Goal: Information Seeking & Learning: Learn about a topic

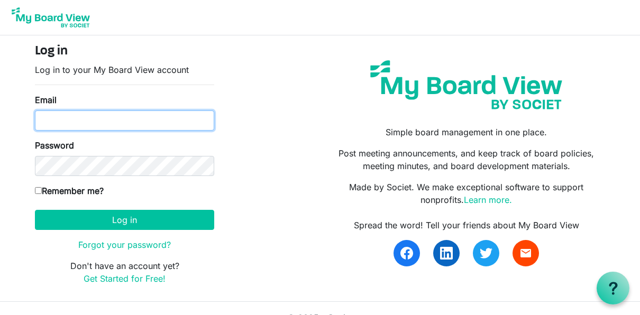
type input "lbaumparr@yahoo.com"
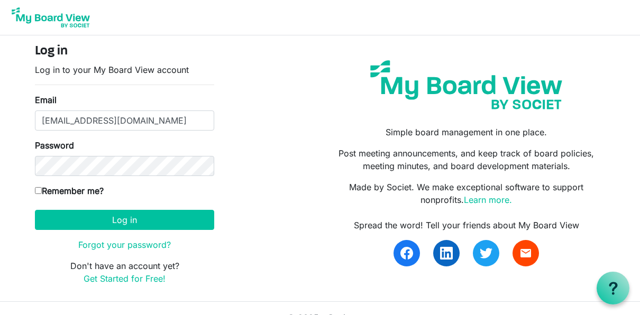
click at [40, 189] on input "Remember me?" at bounding box center [38, 190] width 7 height 7
checkbox input "true"
click at [123, 219] on button "Log in" at bounding box center [124, 220] width 179 height 20
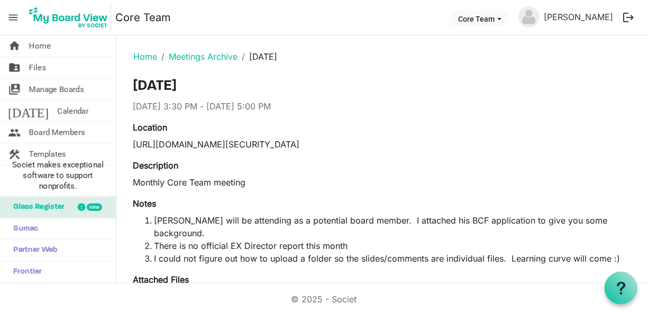
click at [39, 49] on span "Home" at bounding box center [40, 45] width 22 height 21
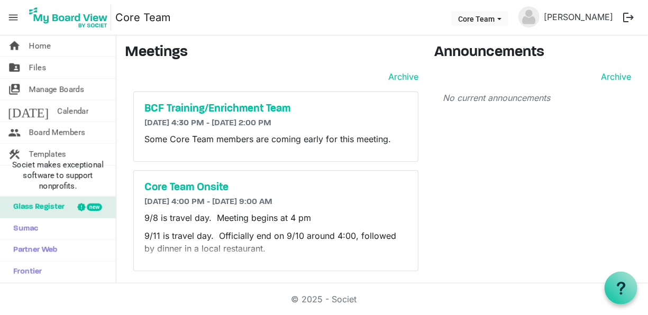
click at [219, 107] on h5 "BCF Training/Enrichment Team" at bounding box center [275, 109] width 263 height 13
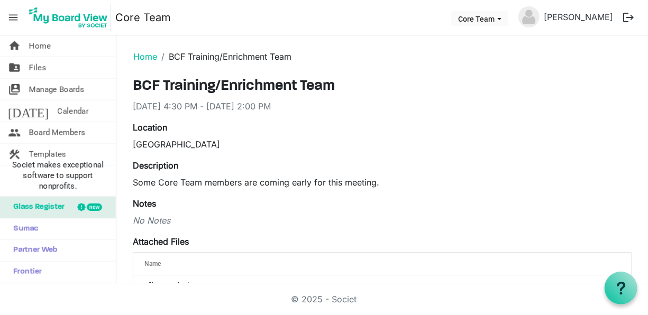
click at [142, 53] on link "Home" at bounding box center [145, 56] width 24 height 11
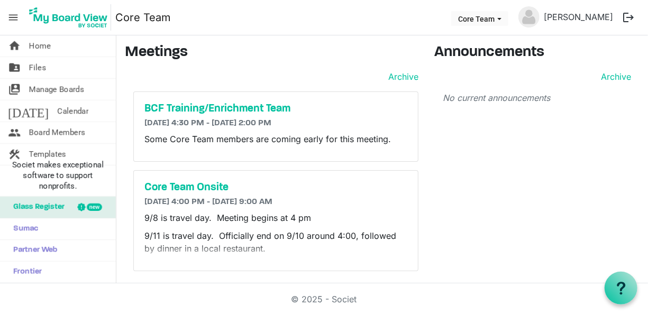
click at [196, 184] on h5 "Core Team Onsite" at bounding box center [275, 187] width 263 height 13
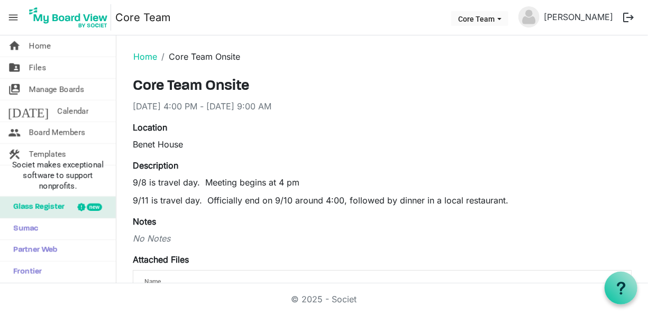
click at [143, 56] on link "Home" at bounding box center [145, 56] width 24 height 11
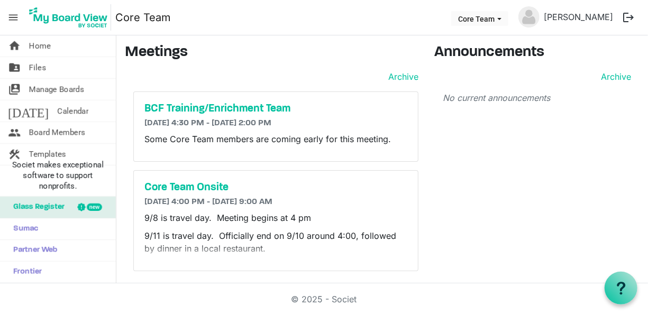
click at [36, 66] on span "Files" at bounding box center [37, 67] width 17 height 21
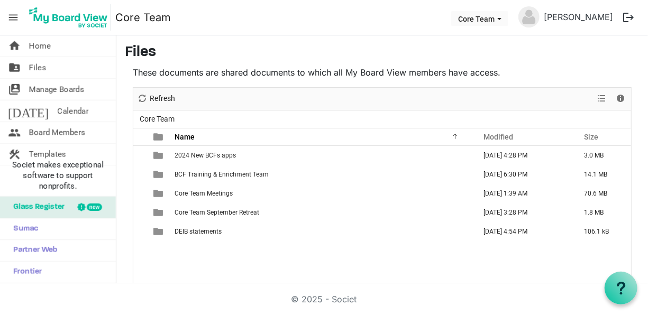
click at [206, 213] on span "Core Team September Retreat" at bounding box center [217, 212] width 85 height 7
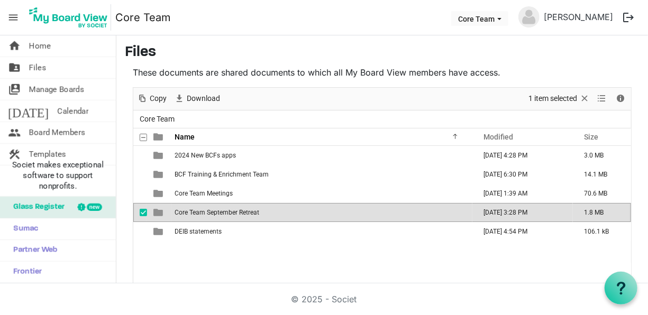
click at [206, 213] on span "Core Team September Retreat" at bounding box center [217, 212] width 85 height 7
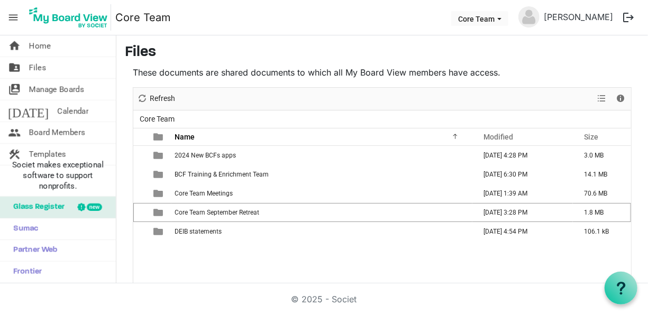
click at [206, 213] on span "Core Team September Retreat" at bounding box center [217, 212] width 85 height 7
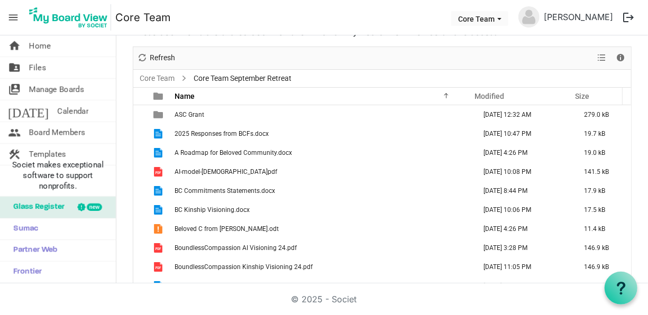
click at [296, 151] on td "A Roadmap for Beloved Community.docx" at bounding box center [321, 152] width 301 height 19
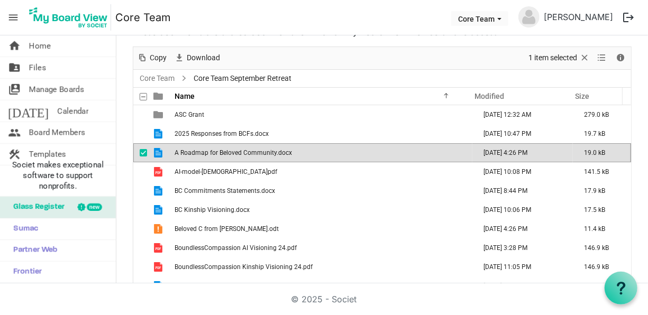
click at [296, 151] on td "A Roadmap for Beloved Community.docx" at bounding box center [321, 152] width 301 height 19
click at [333, 16] on nav "menu Core Team Core Team Laura Baum-Parr logout" at bounding box center [324, 17] width 648 height 35
click at [214, 113] on td "ASC Grant" at bounding box center [321, 114] width 301 height 19
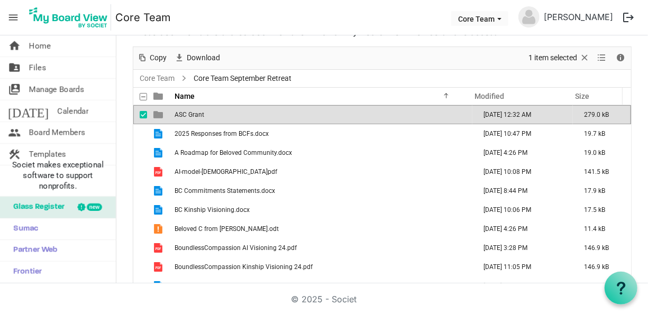
click at [214, 113] on td "ASC Grant" at bounding box center [321, 114] width 301 height 19
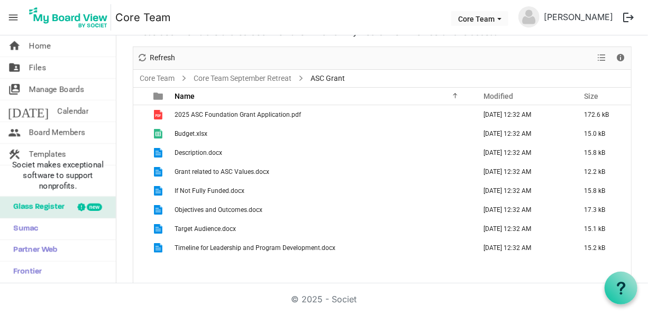
click at [246, 155] on td "Description.docx" at bounding box center [321, 152] width 301 height 19
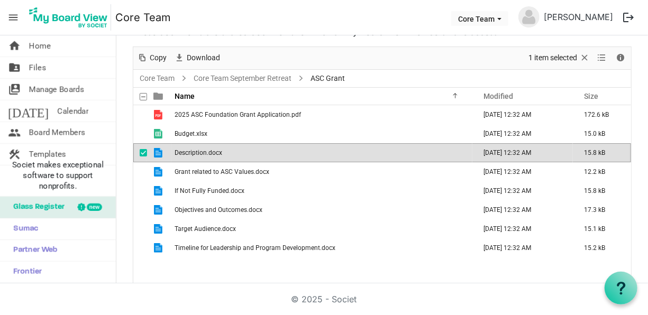
click at [246, 155] on td "Description.docx" at bounding box center [321, 152] width 301 height 19
click at [284, 169] on td "Grant related to ASC Values.docx" at bounding box center [321, 171] width 301 height 19
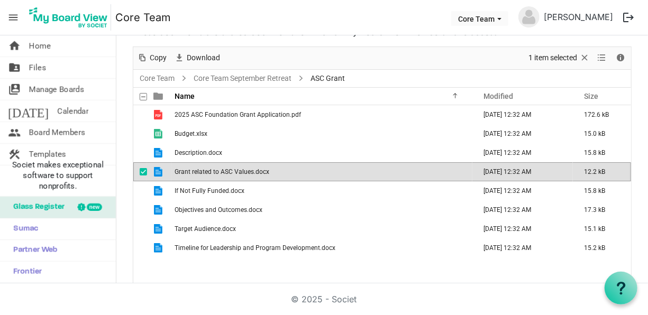
click at [284, 169] on td "Grant related to ASC Values.docx" at bounding box center [321, 171] width 301 height 19
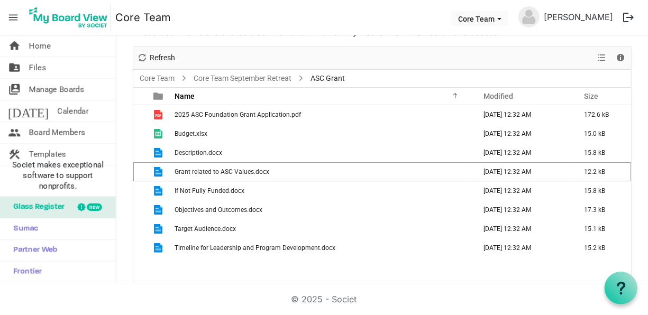
click at [284, 169] on td "Grant related to ASC Values.docx" at bounding box center [321, 171] width 301 height 19
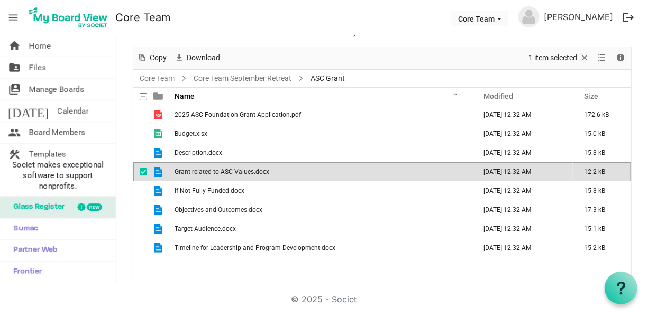
click at [379, 8] on nav "menu Core Team Core Team Laura Baum-Parr logout" at bounding box center [324, 17] width 648 height 35
click at [277, 111] on span "2025 ASC Foundation Grant Application.pdf" at bounding box center [238, 114] width 126 height 7
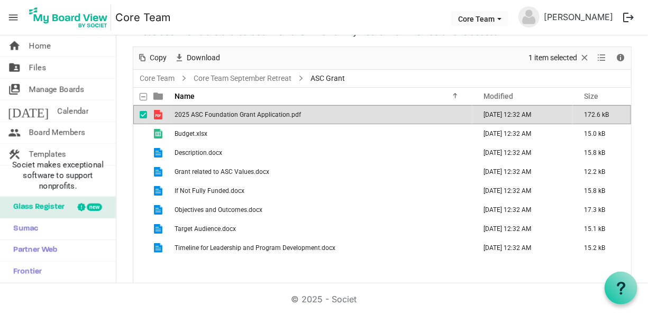
click at [277, 111] on span "2025 ASC Foundation Grant Application.pdf" at bounding box center [238, 114] width 126 height 7
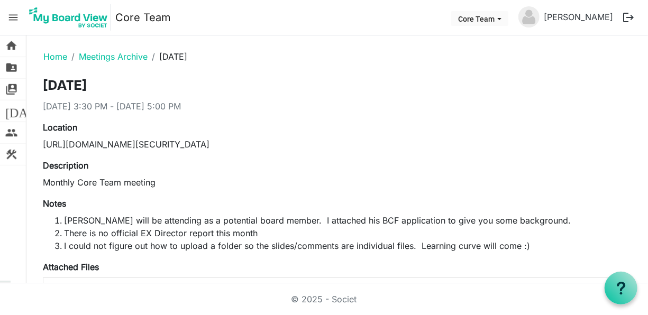
drag, startPoint x: 222, startPoint y: 140, endPoint x: 137, endPoint y: 64, distance: 113.5
click at [50, 54] on link "Home" at bounding box center [55, 56] width 24 height 11
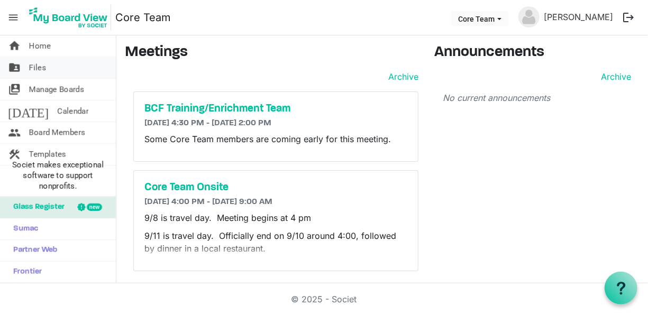
click at [35, 67] on span "Files" at bounding box center [37, 67] width 17 height 21
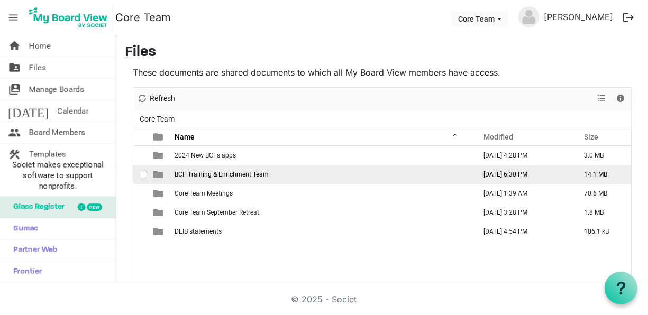
click at [250, 175] on span "BCF Training & Enrichment Team" at bounding box center [222, 174] width 94 height 7
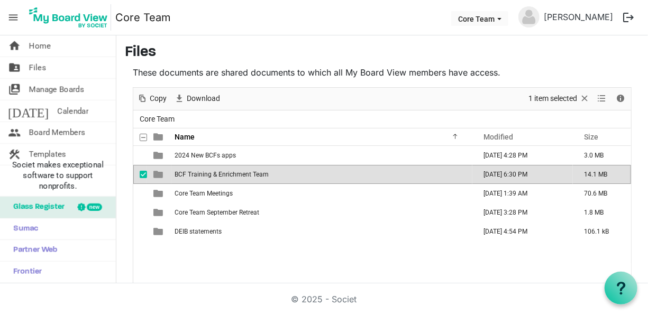
click at [250, 175] on span "BCF Training & Enrichment Team" at bounding box center [222, 174] width 94 height 7
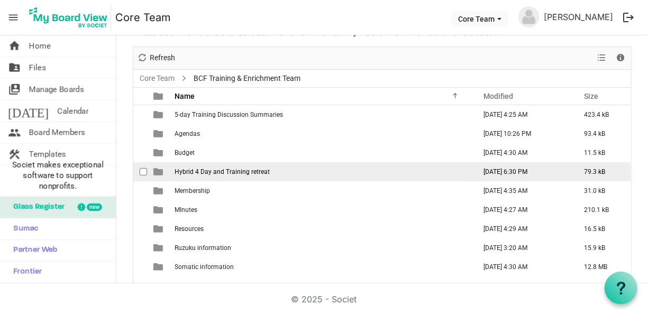
click at [306, 172] on td "Hybrid 4 Day and Training retreat" at bounding box center [321, 171] width 301 height 19
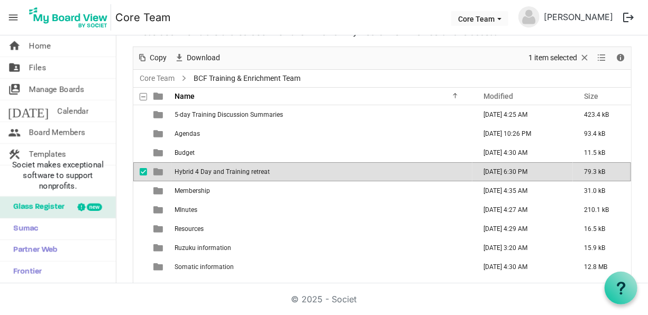
click at [306, 172] on td "Hybrid 4 Day and Training retreat" at bounding box center [321, 171] width 301 height 19
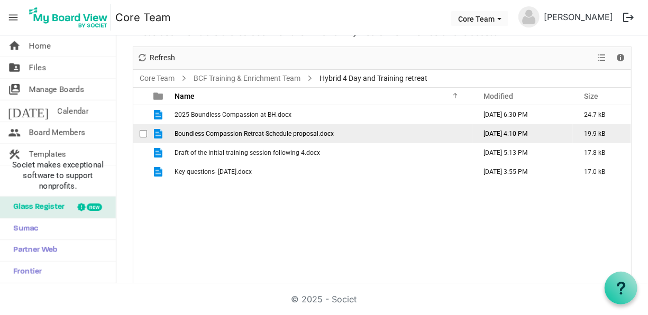
click at [315, 131] on span "Boundless Compassion Retreat Schedule proposal.docx" at bounding box center [254, 133] width 159 height 7
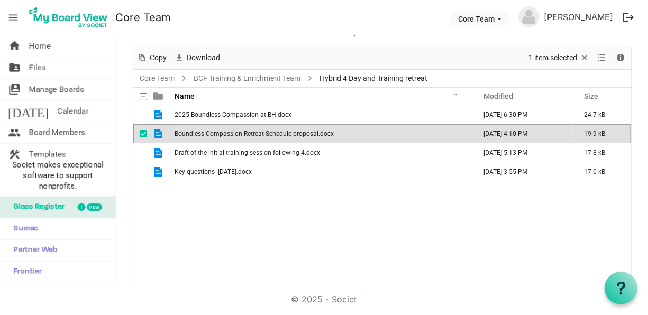
click at [315, 131] on span "Boundless Compassion Retreat Schedule proposal.docx" at bounding box center [254, 133] width 159 height 7
click at [374, 227] on div "2025 Boundless Compassion at BH.docx June 16, 2025 6:30 PM 24.7 kB Boundless Co…" at bounding box center [382, 194] width 498 height 179
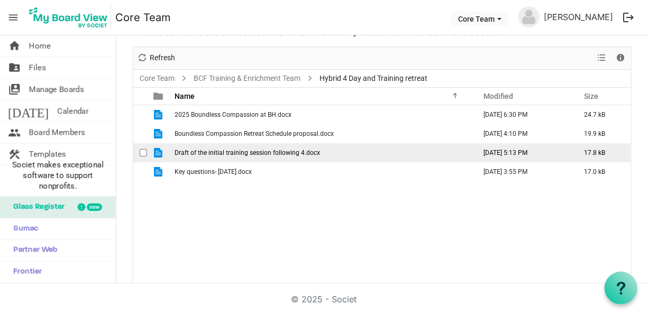
click at [295, 151] on span "Draft of the initial training session following 4.docx" at bounding box center [247, 152] width 145 height 7
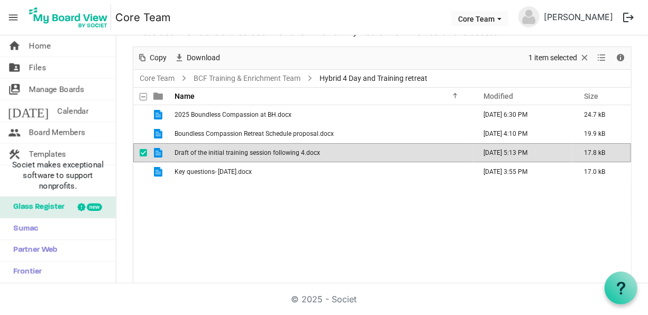
click at [295, 151] on span "Draft of the initial training session following 4.docx" at bounding box center [247, 152] width 145 height 7
click at [302, 220] on div "2025 Boundless Compassion at BH.docx June 16, 2025 6:30 PM 24.7 kB Boundless Co…" at bounding box center [382, 194] width 498 height 179
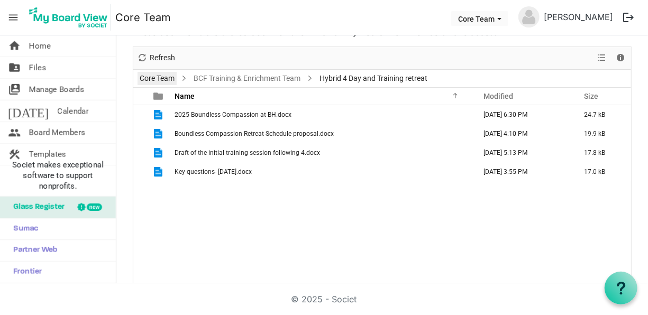
click at [155, 77] on link "Core Team" at bounding box center [156, 78] width 39 height 13
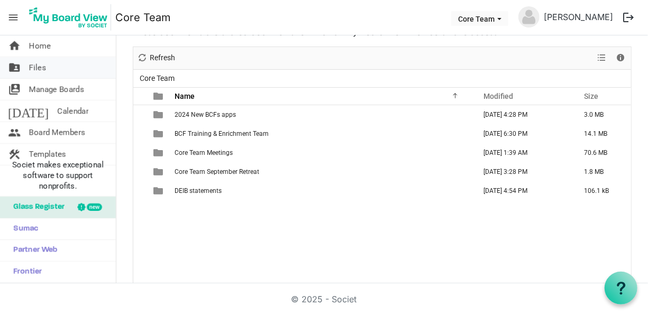
click at [49, 66] on link "folder_shared Files" at bounding box center [58, 67] width 116 height 21
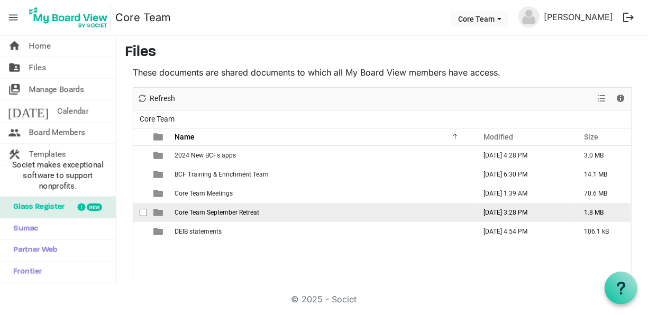
click at [238, 209] on span "Core Team September Retreat" at bounding box center [217, 212] width 85 height 7
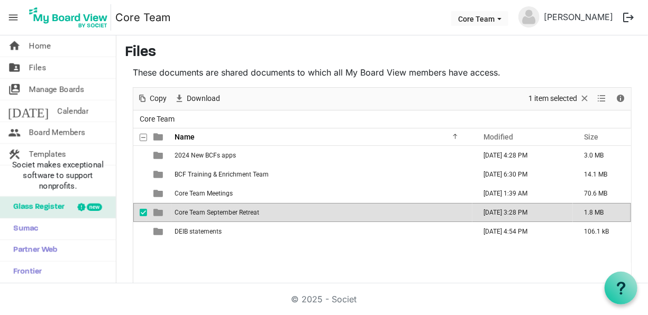
click at [238, 209] on span "Core Team September Retreat" at bounding box center [217, 212] width 85 height 7
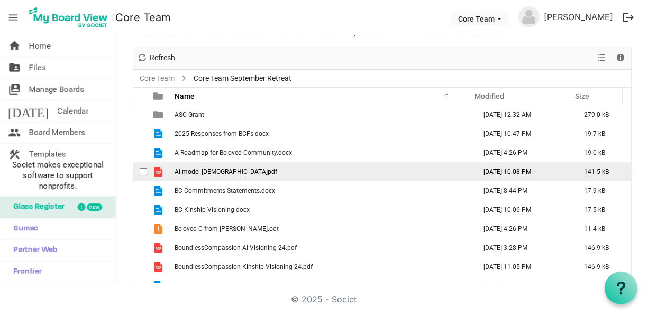
click at [219, 170] on span "AI-model-church.pdf" at bounding box center [226, 171] width 103 height 7
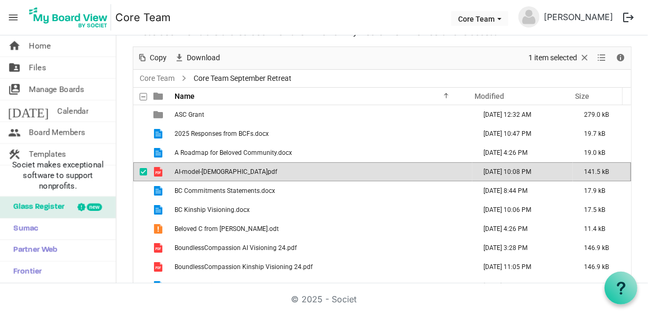
click at [219, 170] on span "AI-model-church.pdf" at bounding box center [226, 171] width 103 height 7
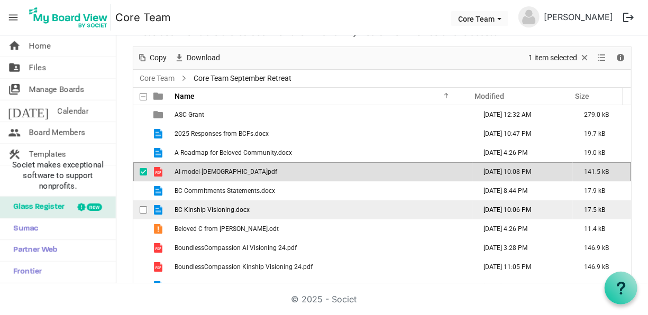
click at [256, 209] on td "BC Kinship Visioning.docx" at bounding box center [321, 209] width 301 height 19
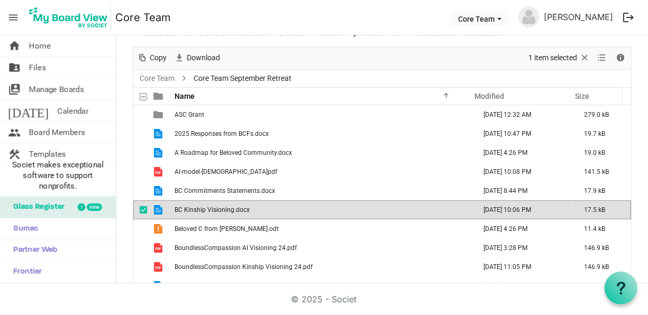
click at [256, 209] on td "BC Kinship Visioning.docx" at bounding box center [321, 209] width 301 height 19
click at [332, 7] on nav "menu Core Team Core Team Laura Baum-Parr logout" at bounding box center [324, 17] width 648 height 35
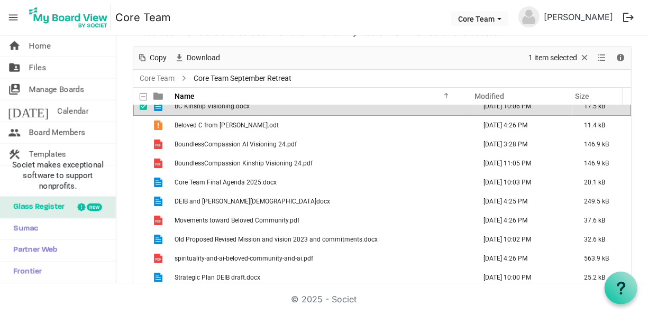
scroll to position [106, 0]
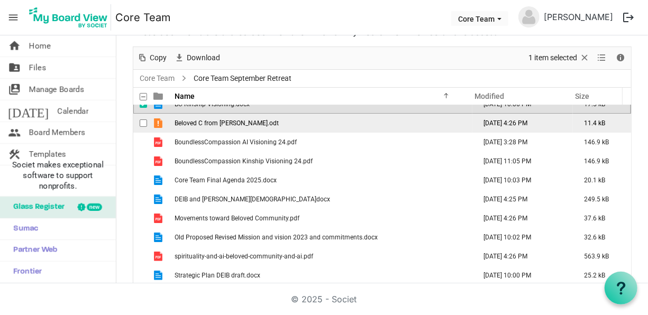
click at [212, 121] on span "Beloved C from Tammy.odt" at bounding box center [227, 123] width 104 height 7
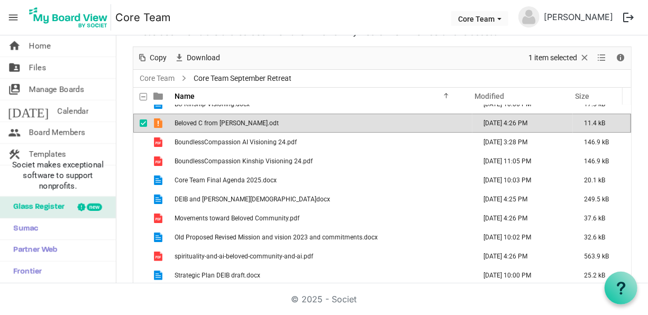
click at [212, 121] on span "Beloved C from Tammy.odt" at bounding box center [227, 123] width 104 height 7
click at [335, 11] on nav "menu Core Team Core Team Laura Baum-Parr logout" at bounding box center [324, 17] width 648 height 35
click at [38, 66] on span "Files" at bounding box center [37, 67] width 17 height 21
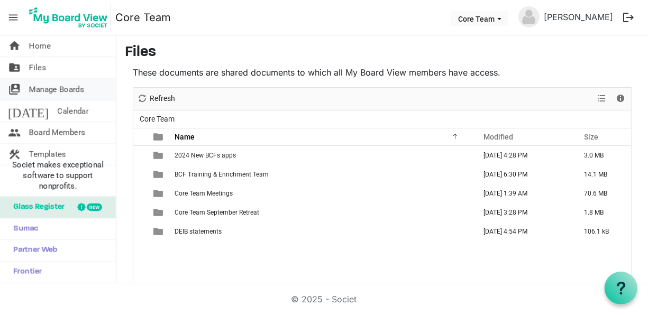
click at [47, 89] on span "Manage Boards" at bounding box center [56, 89] width 55 height 21
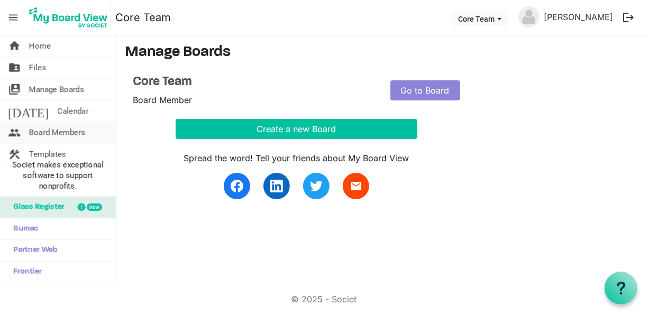
click at [45, 131] on span "Board Members" at bounding box center [57, 132] width 56 height 21
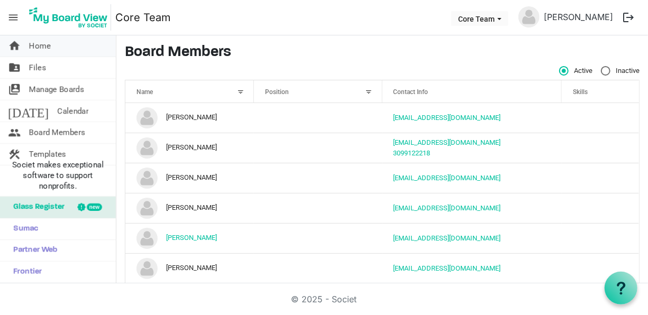
click at [41, 43] on span "Home" at bounding box center [40, 45] width 22 height 21
